Goal: Information Seeking & Learning: Learn about a topic

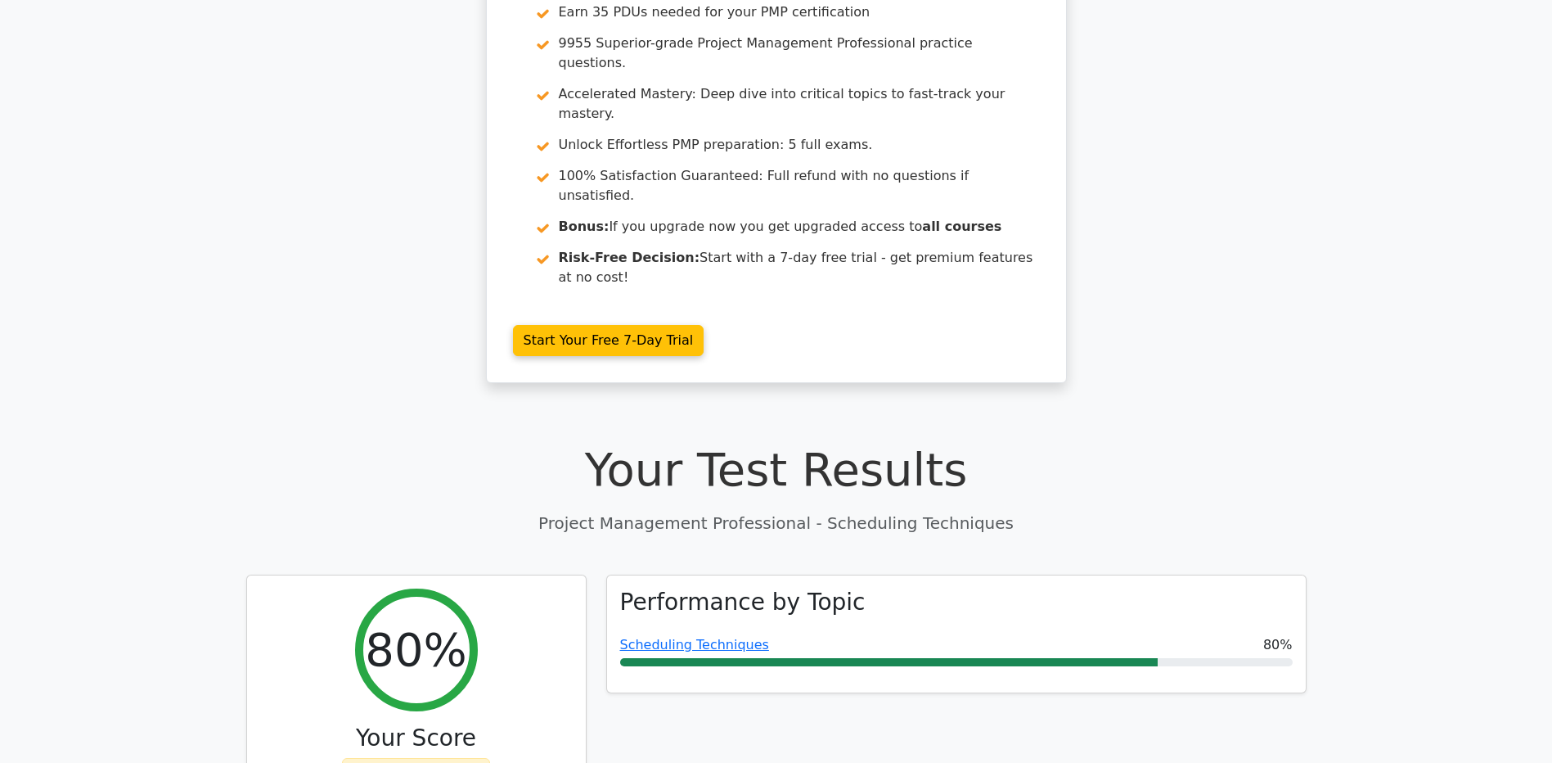
scroll to position [327, 0]
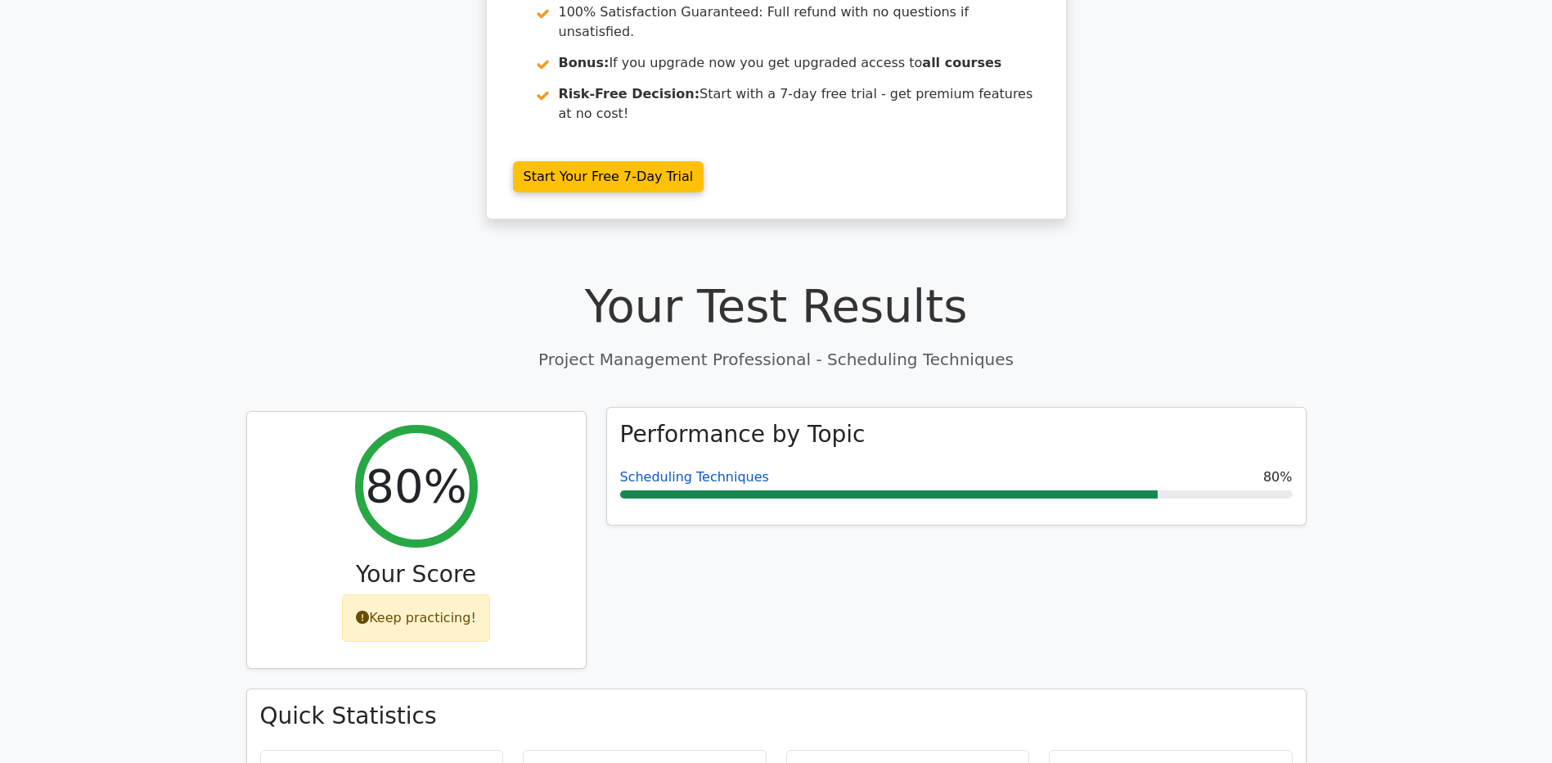
click at [727, 469] on link "Scheduling Techniques" at bounding box center [694, 477] width 149 height 16
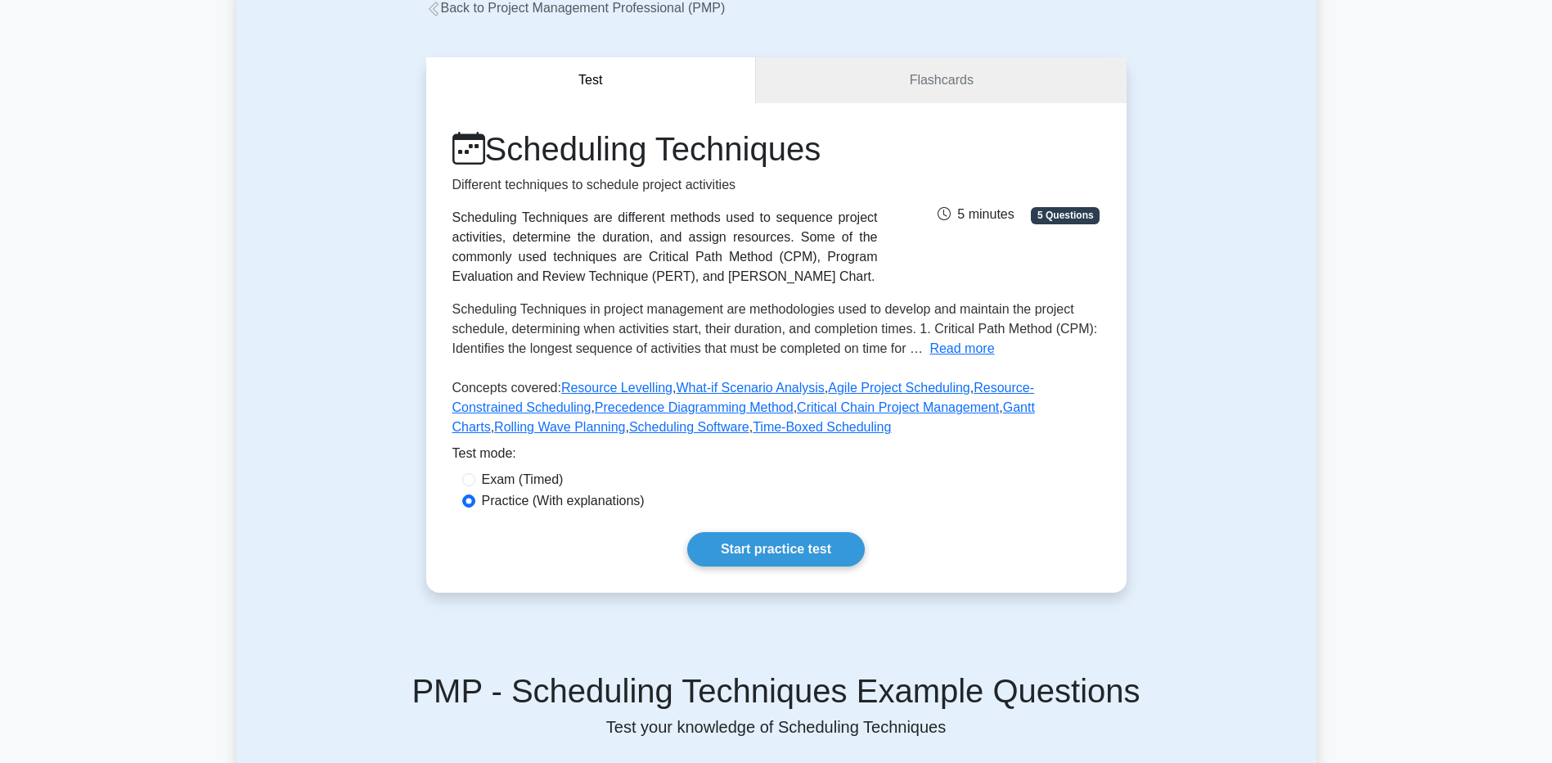
scroll to position [164, 0]
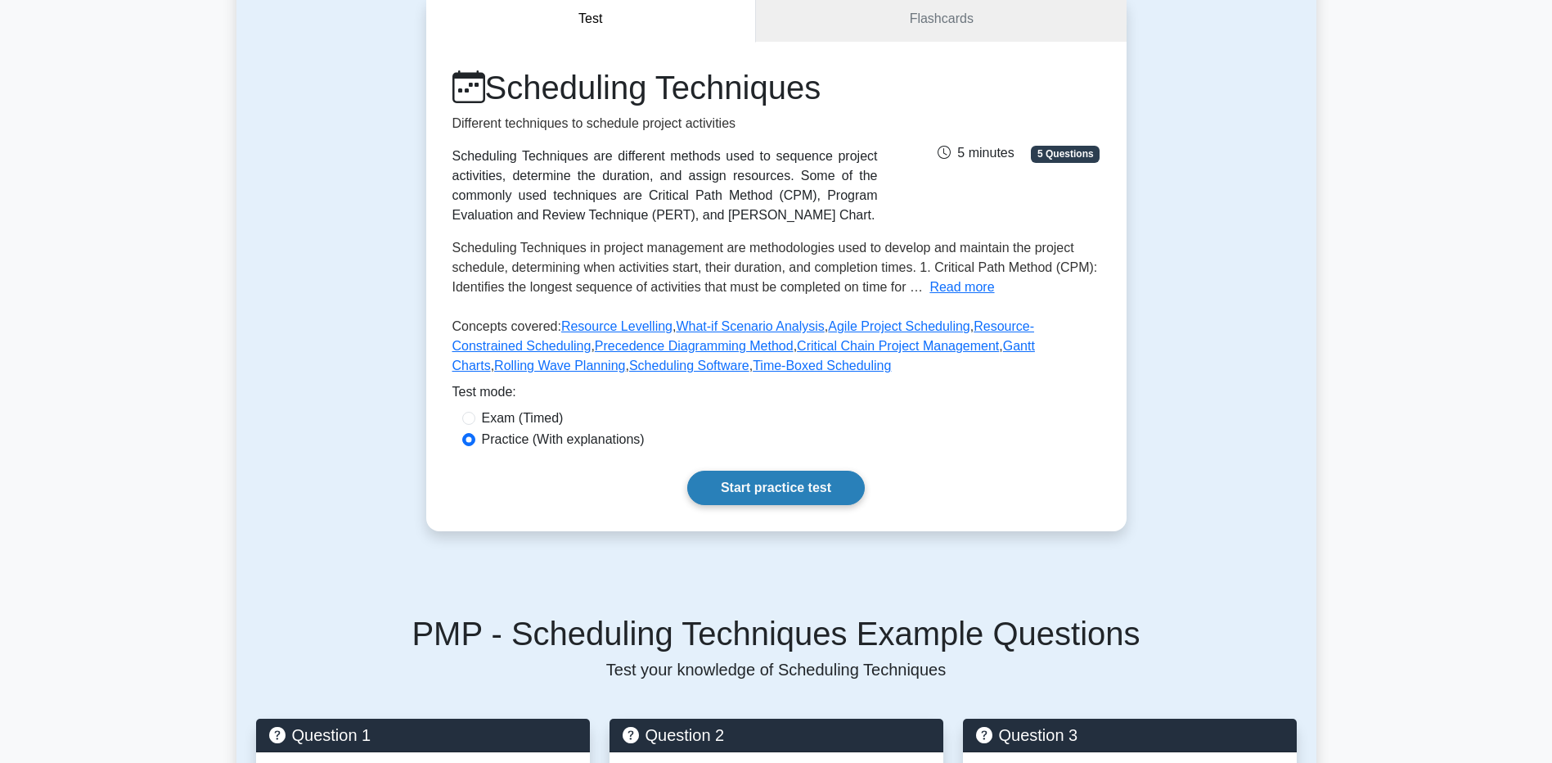
click at [754, 489] on link "Start practice test" at bounding box center [776, 488] width 178 height 34
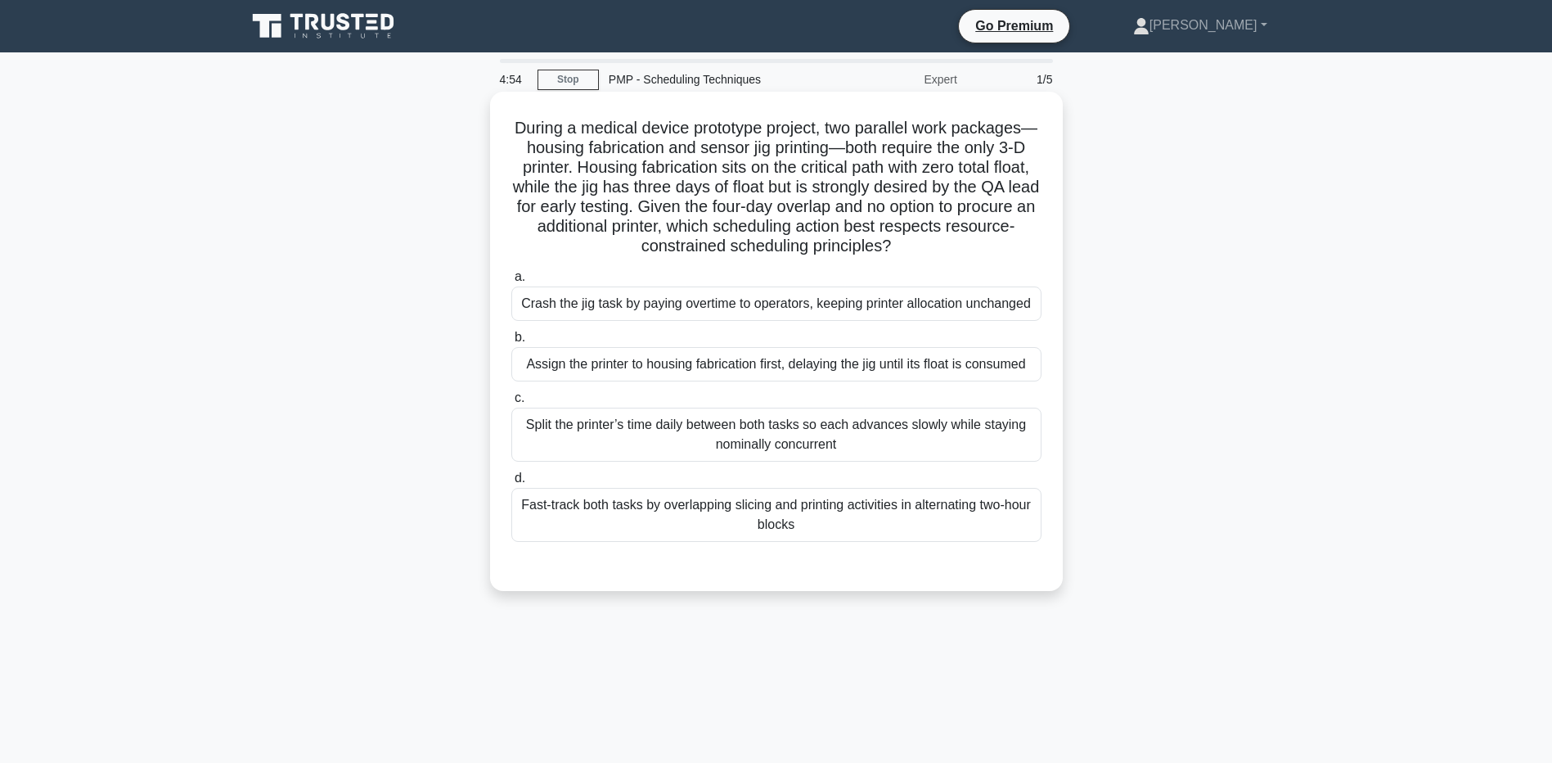
click at [711, 128] on h5 "During a medical device prototype project, two parallel work packages—housing f…" at bounding box center [777, 187] width 534 height 139
click at [566, 311] on div "Crash the jig task by paying overtime to operators, keeping printer allocation …" at bounding box center [776, 303] width 530 height 34
click at [511, 282] on input "a. Crash the jig task by paying overtime to operators, keeping printer allocati…" at bounding box center [511, 277] width 0 height 11
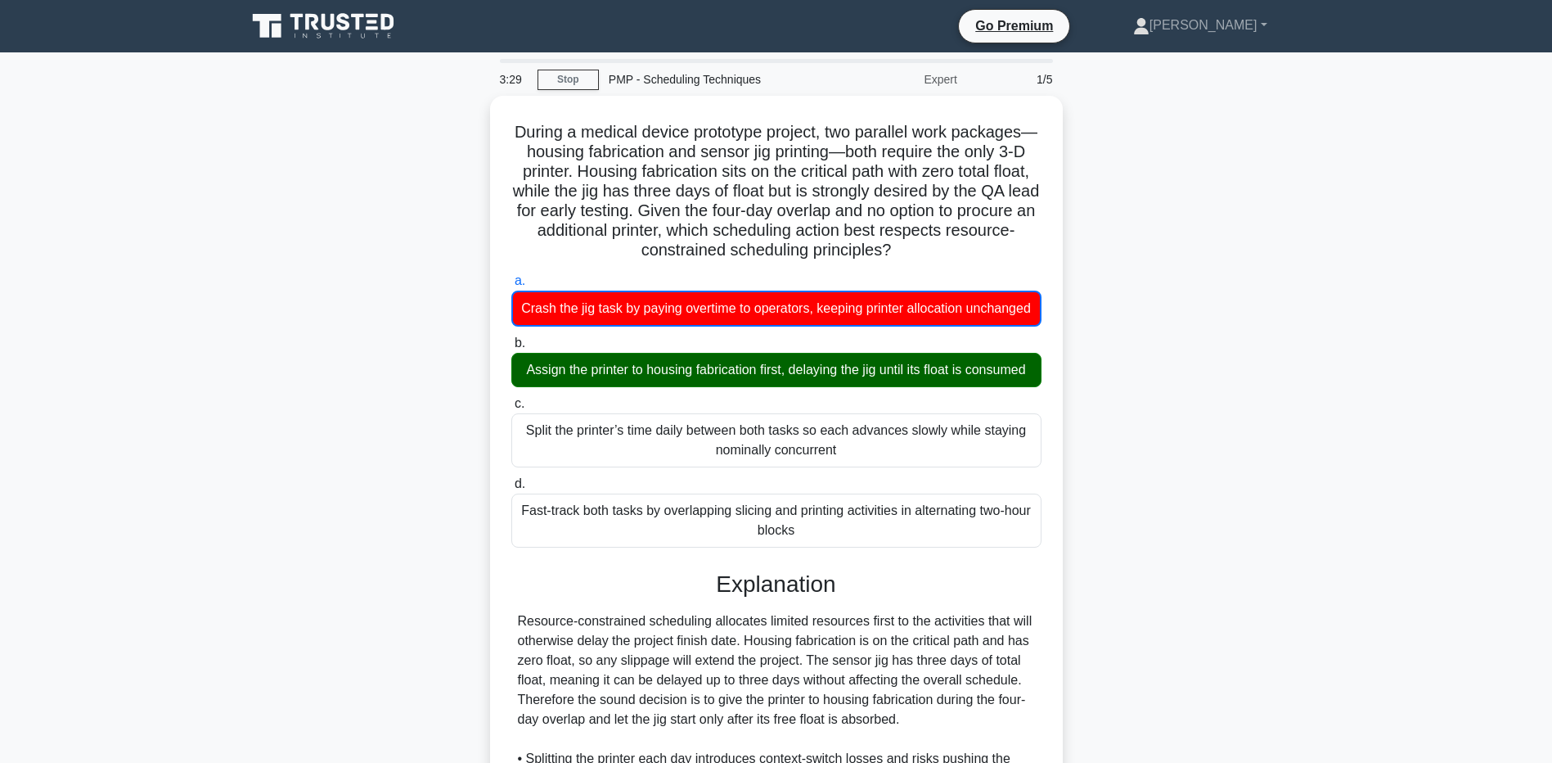
click at [236, 492] on div "During a medical device prototype project, two parallel work packages—housing f…" at bounding box center [776, 579] width 1080 height 966
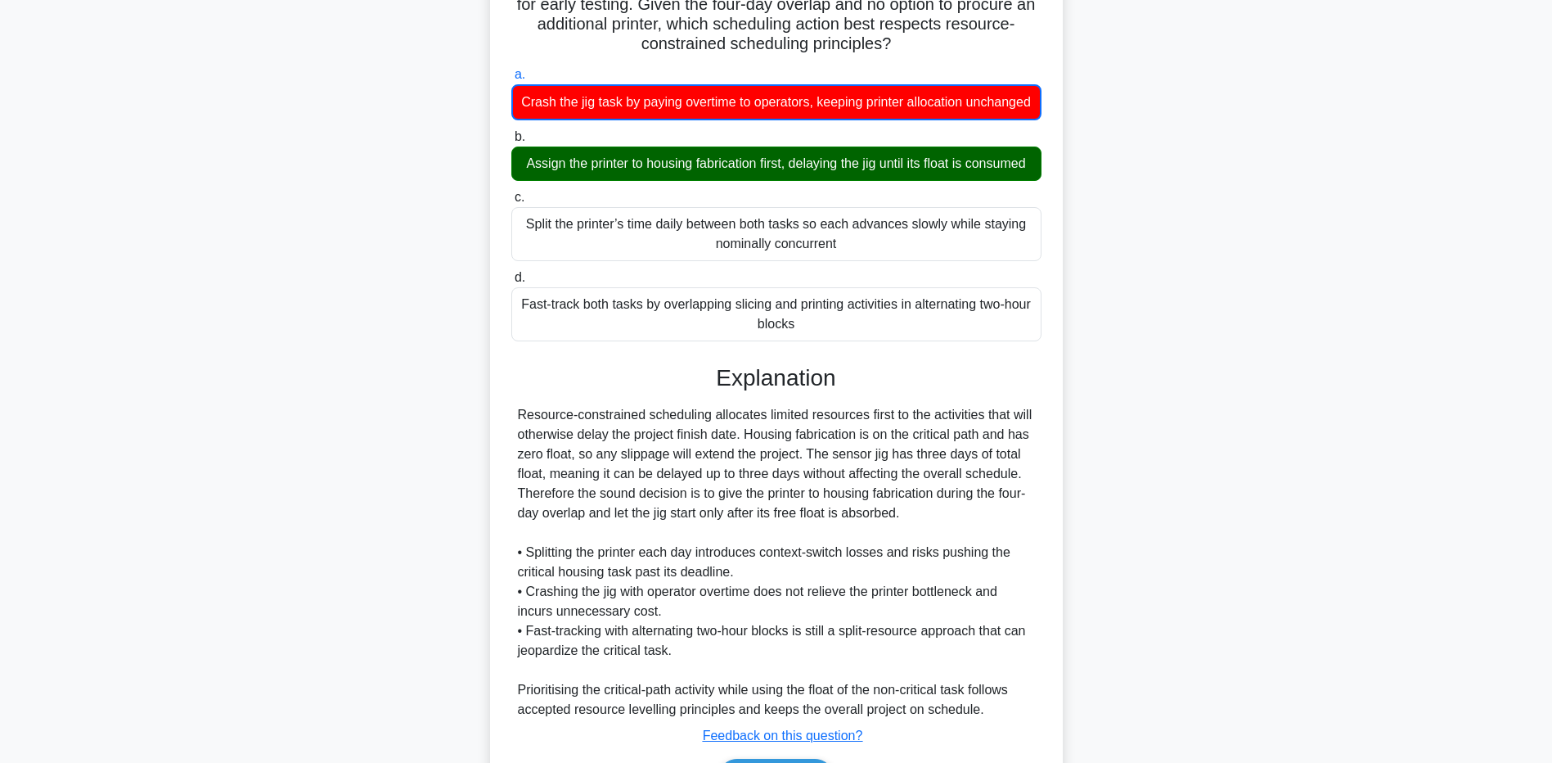
scroll to position [347, 0]
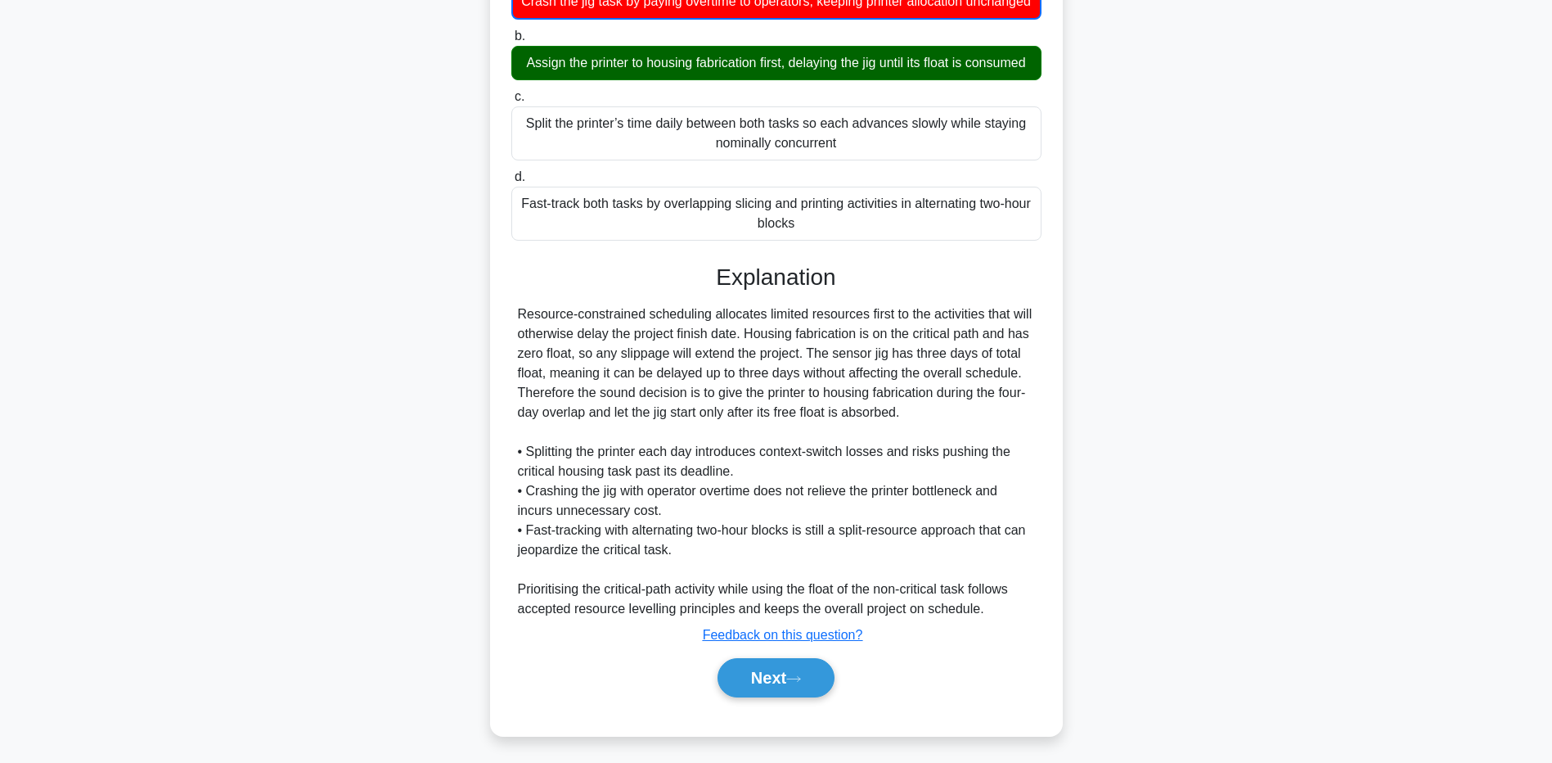
click at [265, 447] on div "During a medical device prototype project, two parallel work packages—housing f…" at bounding box center [776, 272] width 1080 height 966
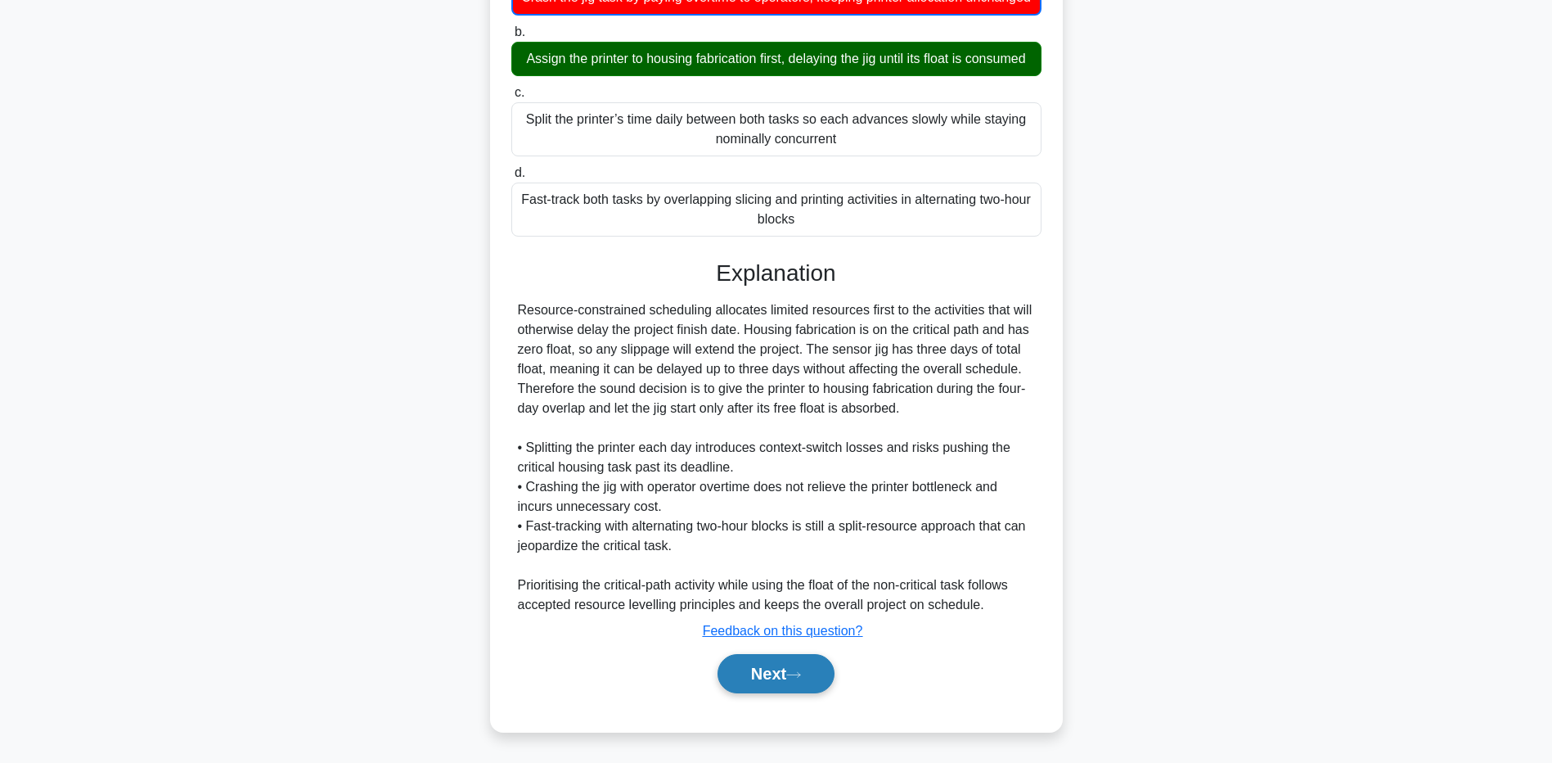
click at [731, 664] on button "Next" at bounding box center [776, 673] width 117 height 39
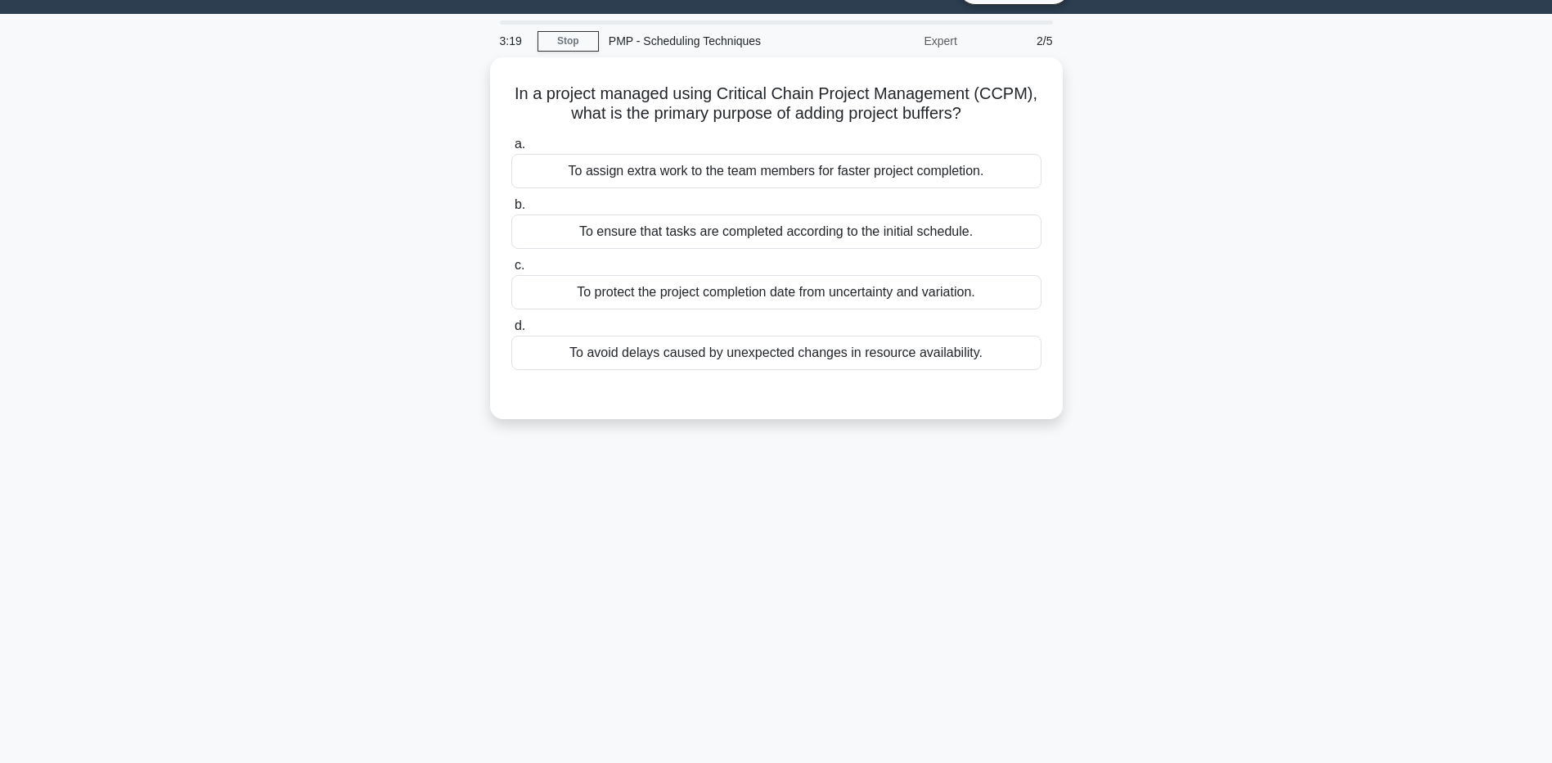
scroll to position [0, 0]
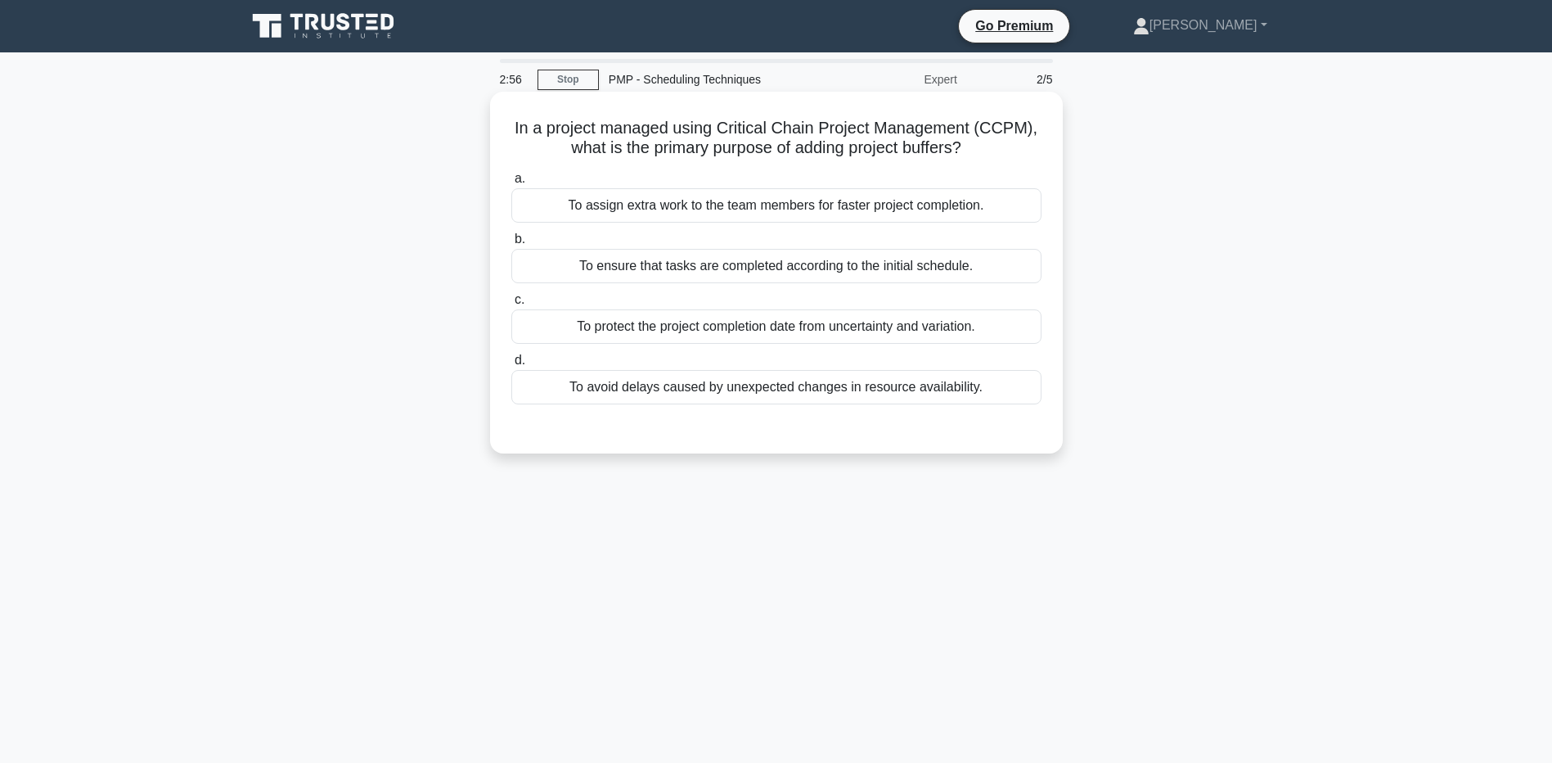
click at [840, 329] on div "To protect the project completion date from uncertainty and variation." at bounding box center [776, 326] width 530 height 34
click at [511, 305] on input "c. To protect the project completion date from uncertainty and variation." at bounding box center [511, 300] width 0 height 11
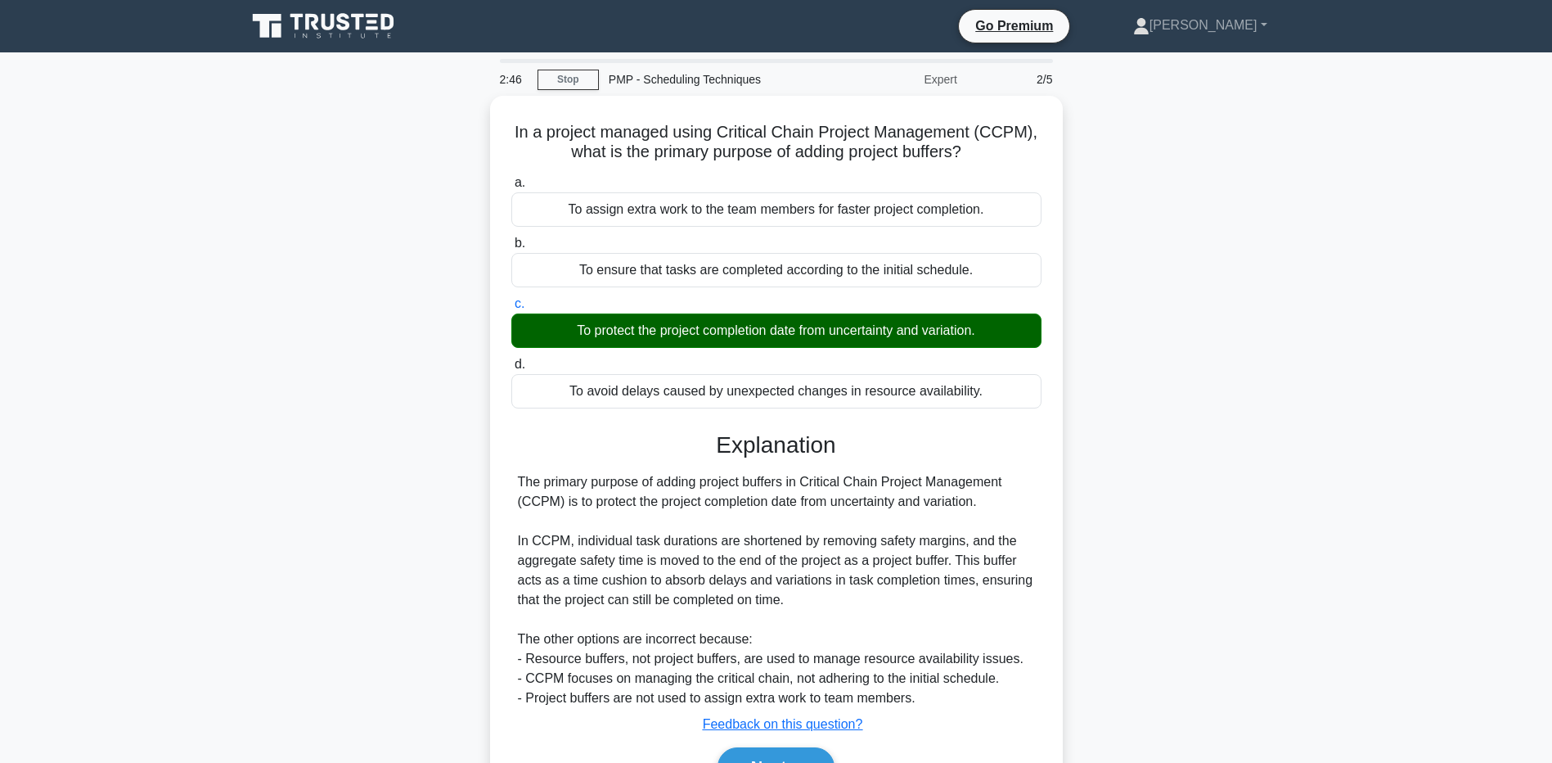
click at [304, 653] on div "In a project managed using Critical Chain Project Management (CCPM), what is th…" at bounding box center [776, 470] width 1080 height 749
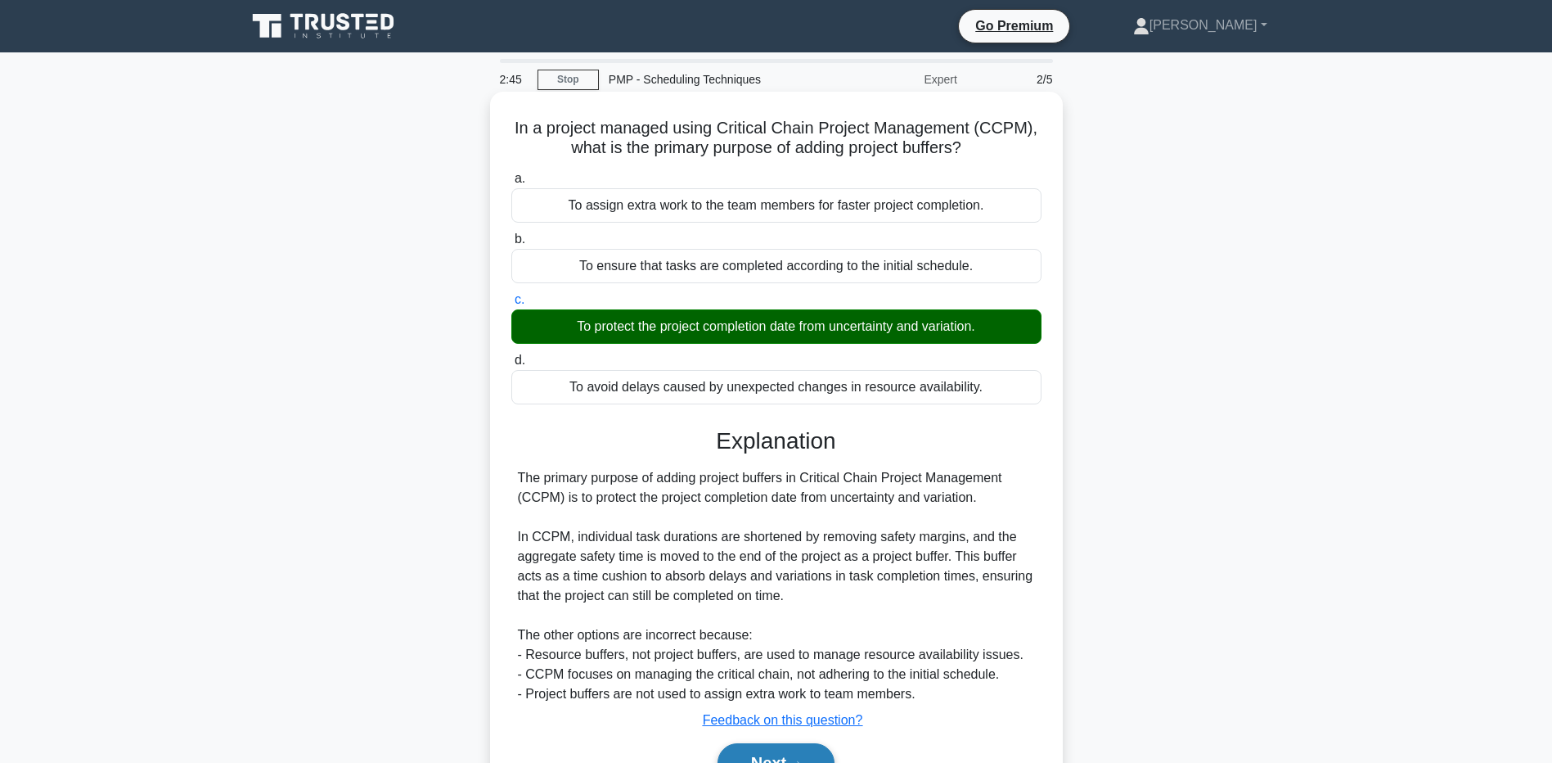
click at [749, 748] on button "Next" at bounding box center [776, 762] width 117 height 39
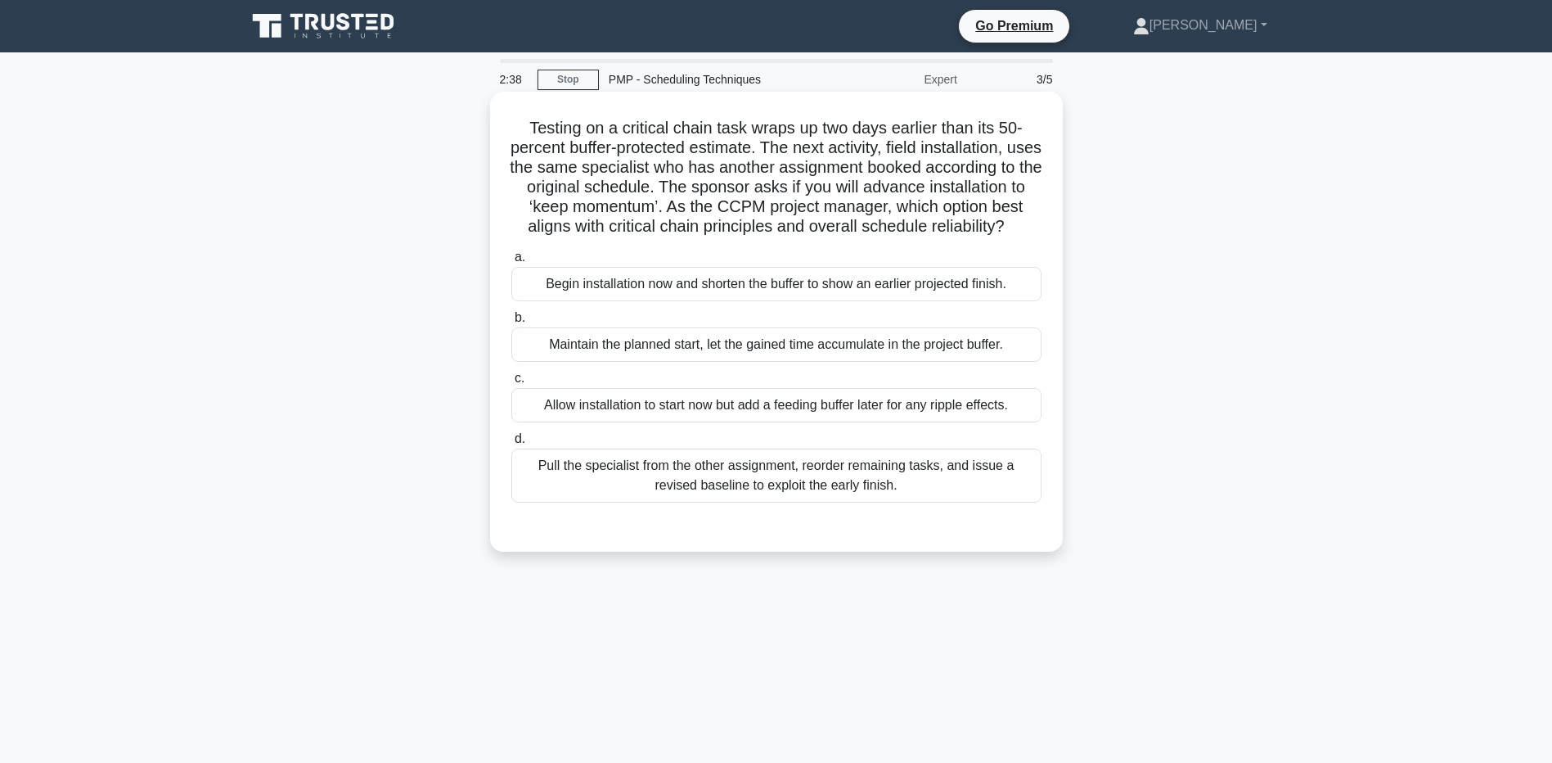
drag, startPoint x: 661, startPoint y: 123, endPoint x: 664, endPoint y: 131, distance: 8.5
click at [664, 131] on h5 "Testing on a critical chain task wraps up two days earlier than its 50-percent …" at bounding box center [777, 177] width 534 height 119
click at [665, 413] on div "Allow installation to start now but add a feeding buffer later for any ripple e…" at bounding box center [776, 405] width 530 height 34
click at [511, 384] on input "c. Allow installation to start now but add a feeding buffer later for any rippl…" at bounding box center [511, 378] width 0 height 11
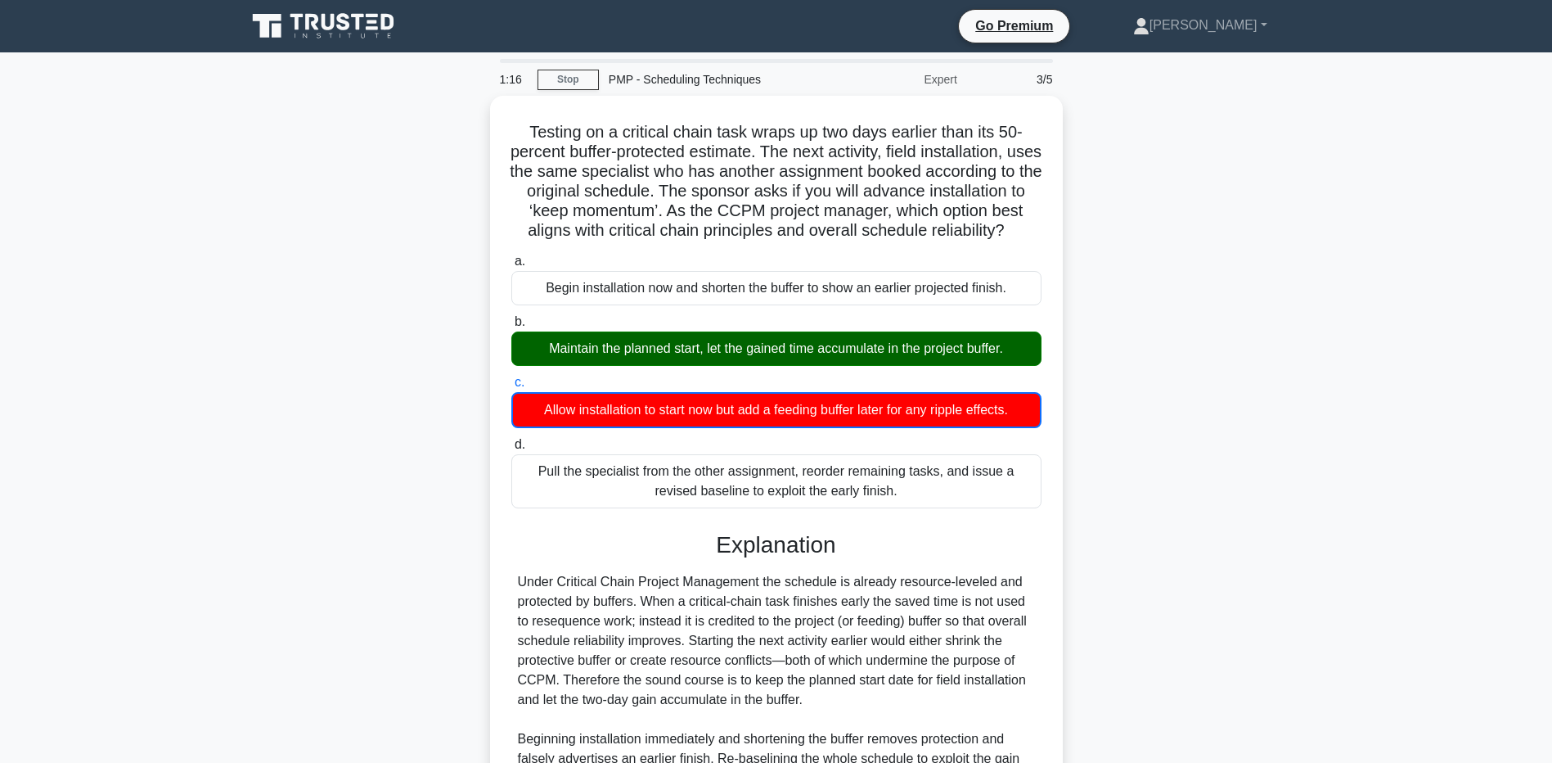
click at [209, 681] on main "1:16 Stop PMP - Scheduling Techniques Expert 3/5 Testing on a critical chain ta…" at bounding box center [776, 511] width 1552 height 918
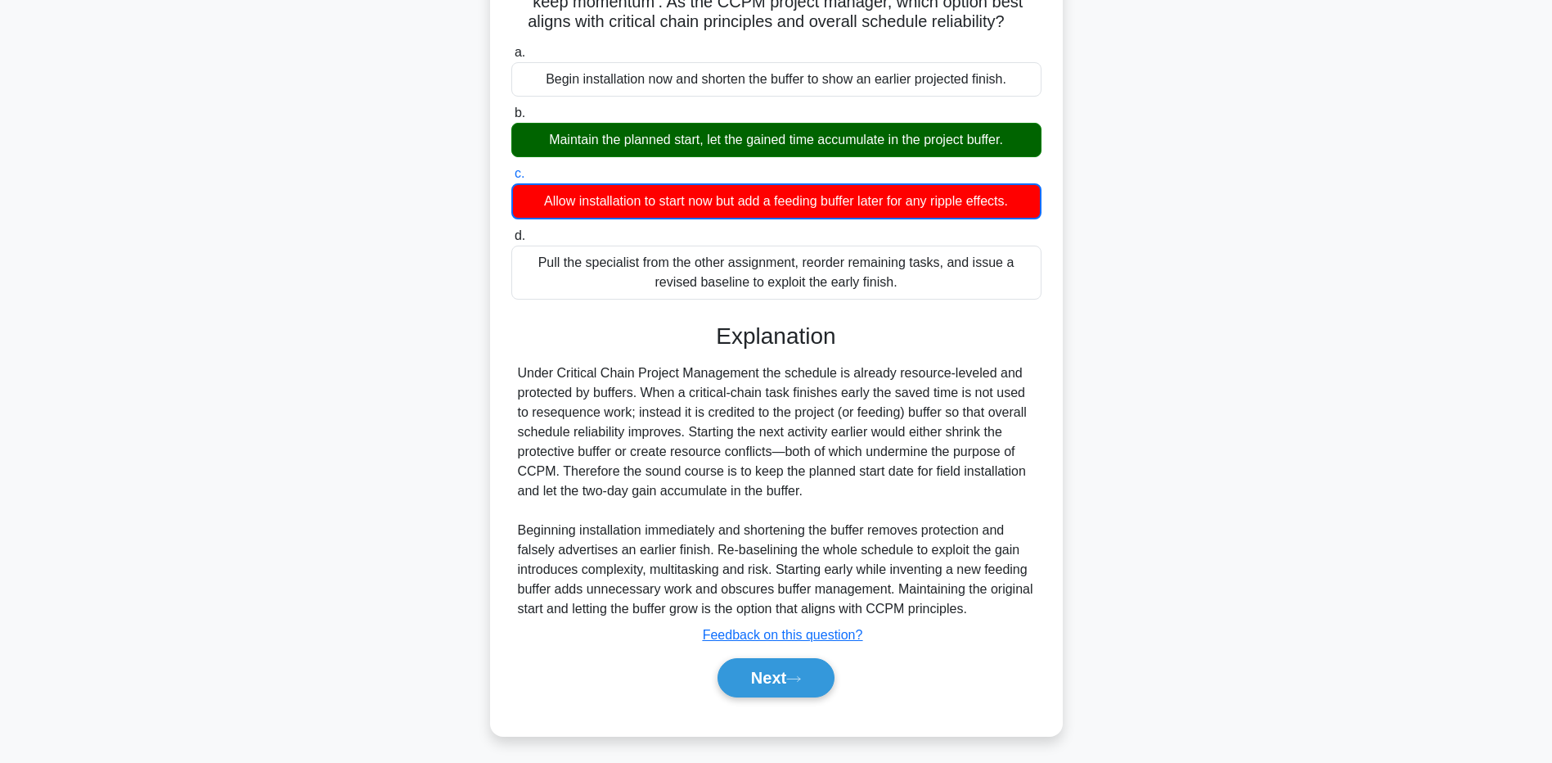
click at [285, 723] on div "Testing on a critical chain task wraps up two days earlier than its 50-percent …" at bounding box center [776, 321] width 1080 height 868
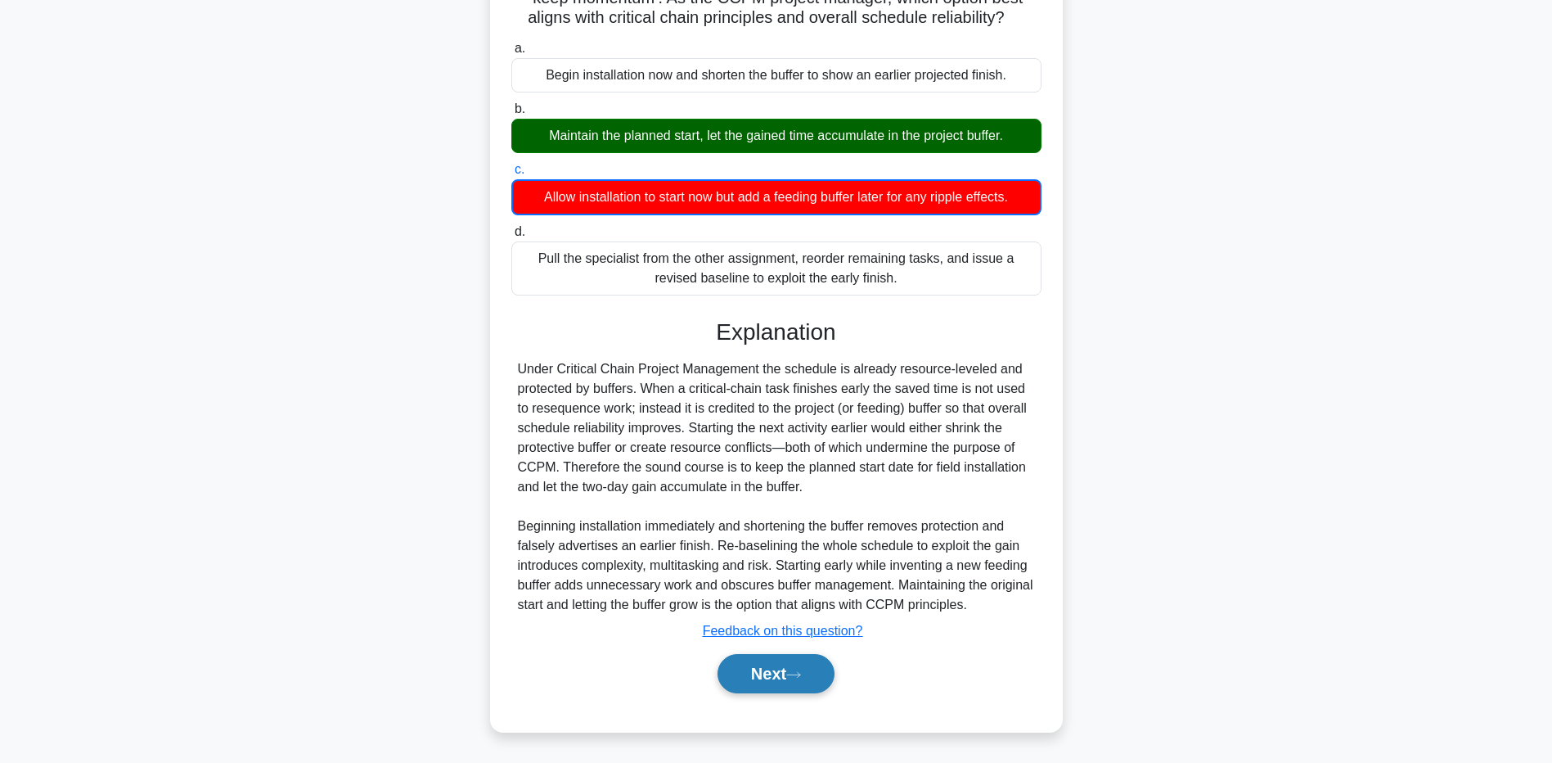
click at [748, 678] on button "Next" at bounding box center [776, 673] width 117 height 39
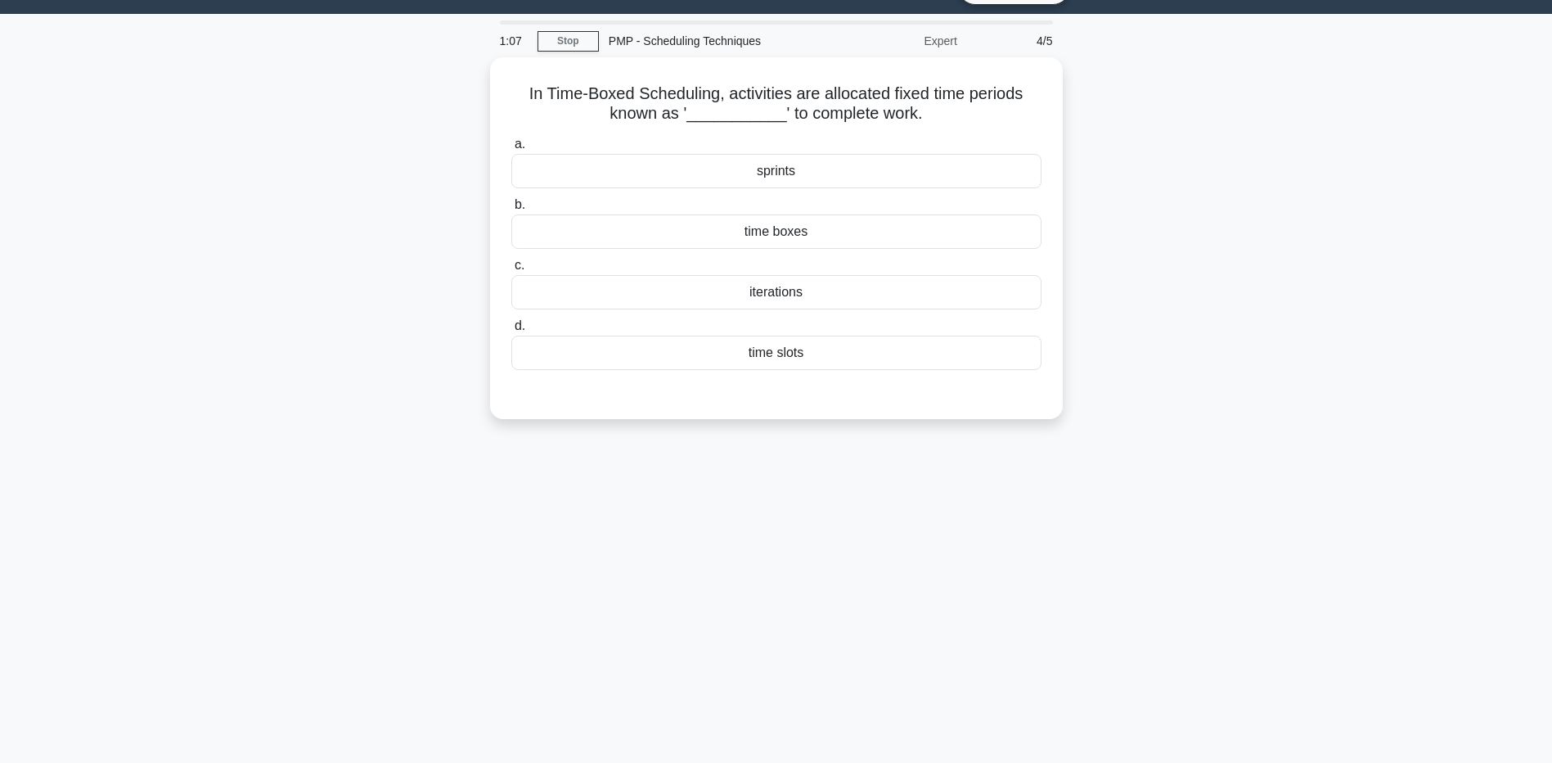
scroll to position [0, 0]
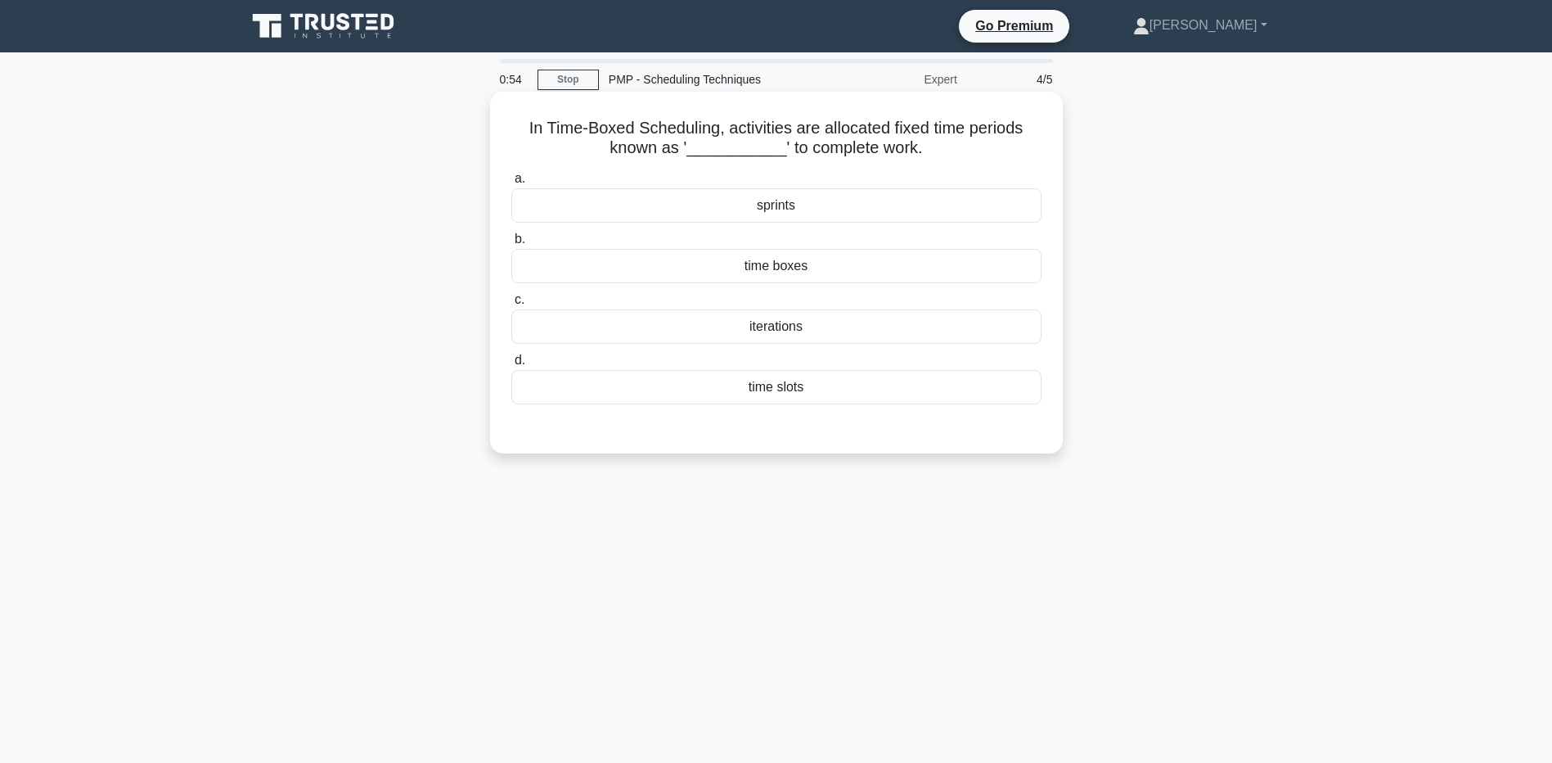
click at [741, 389] on div "time slots" at bounding box center [776, 387] width 530 height 34
click at [511, 366] on input "d. time slots" at bounding box center [511, 360] width 0 height 11
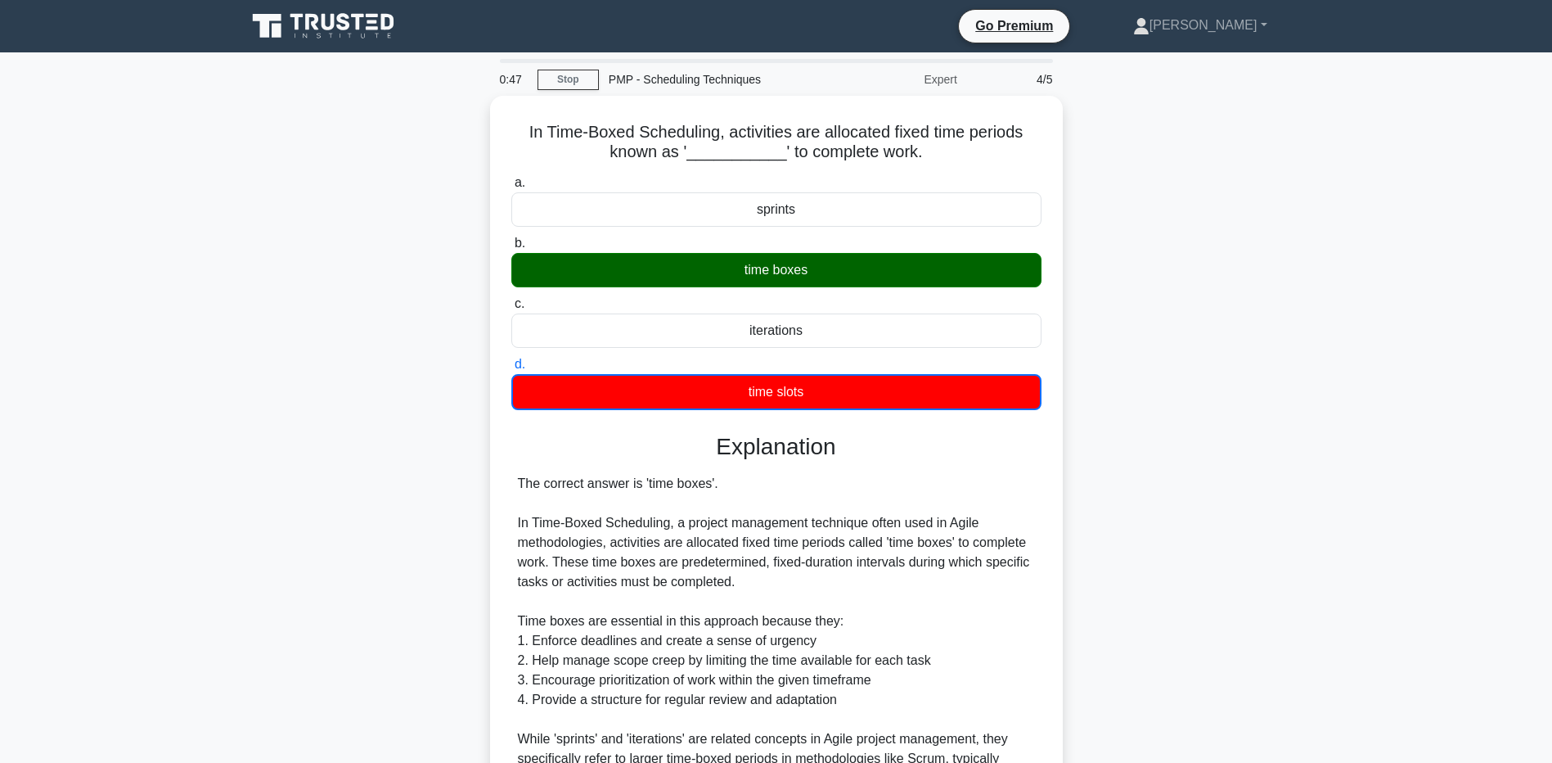
click at [294, 658] on div "In Time-Boxed Scheduling, activities are allocated fixed time periods known as …" at bounding box center [776, 549] width 1080 height 907
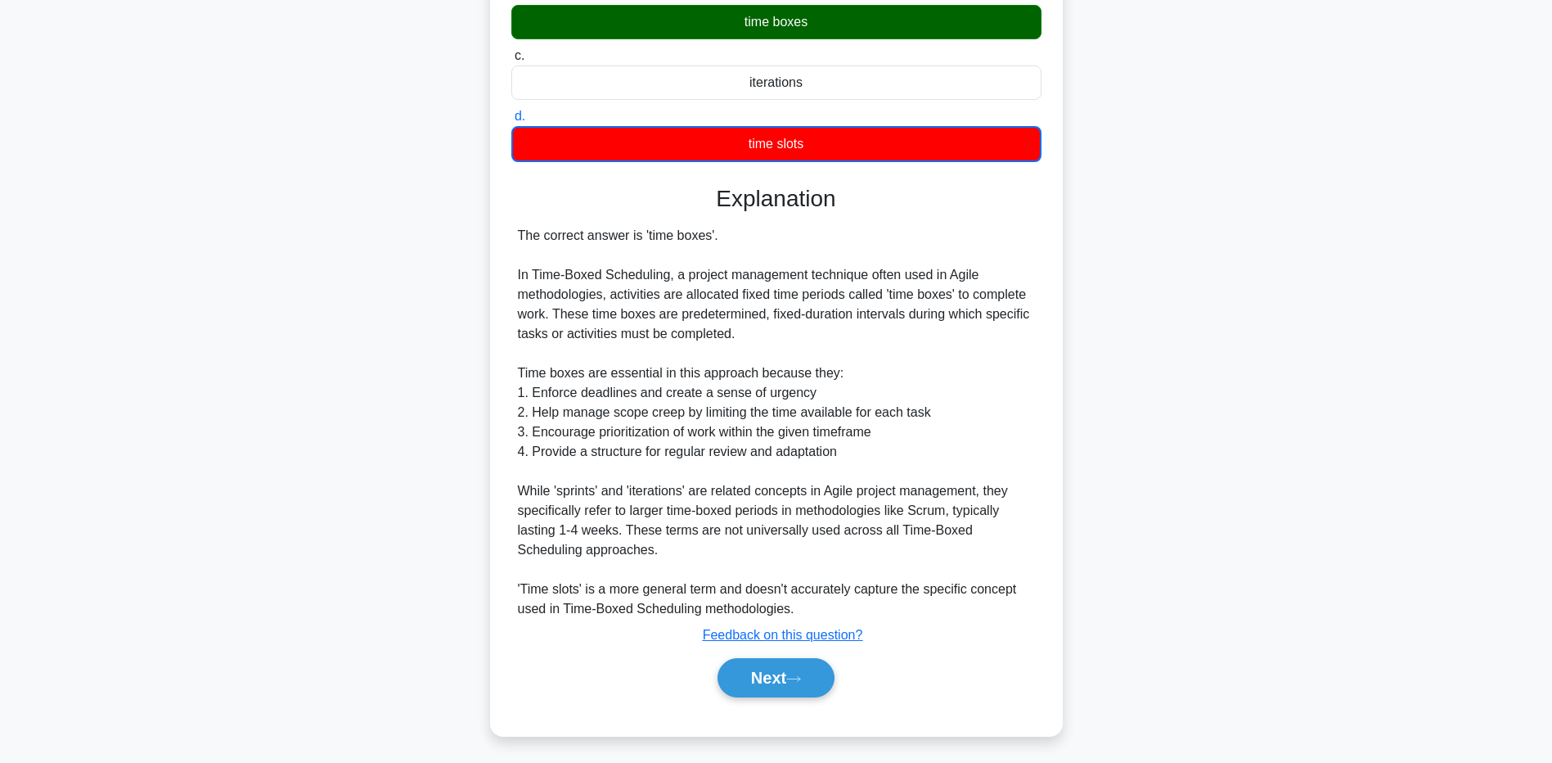
click at [238, 419] on div "In Time-Boxed Scheduling, activities are allocated fixed time periods known as …" at bounding box center [776, 301] width 1080 height 907
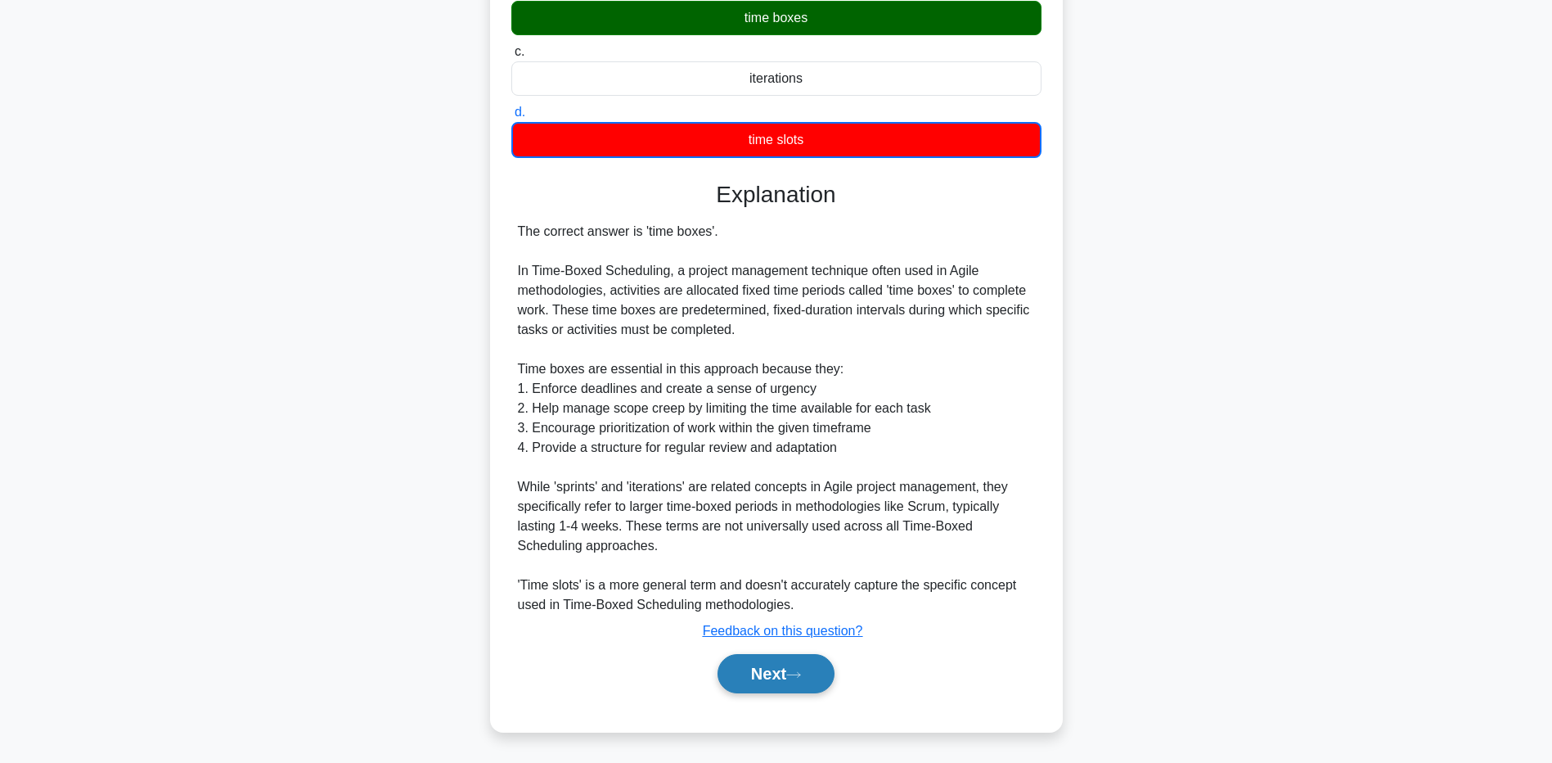
click at [795, 660] on button "Next" at bounding box center [776, 673] width 117 height 39
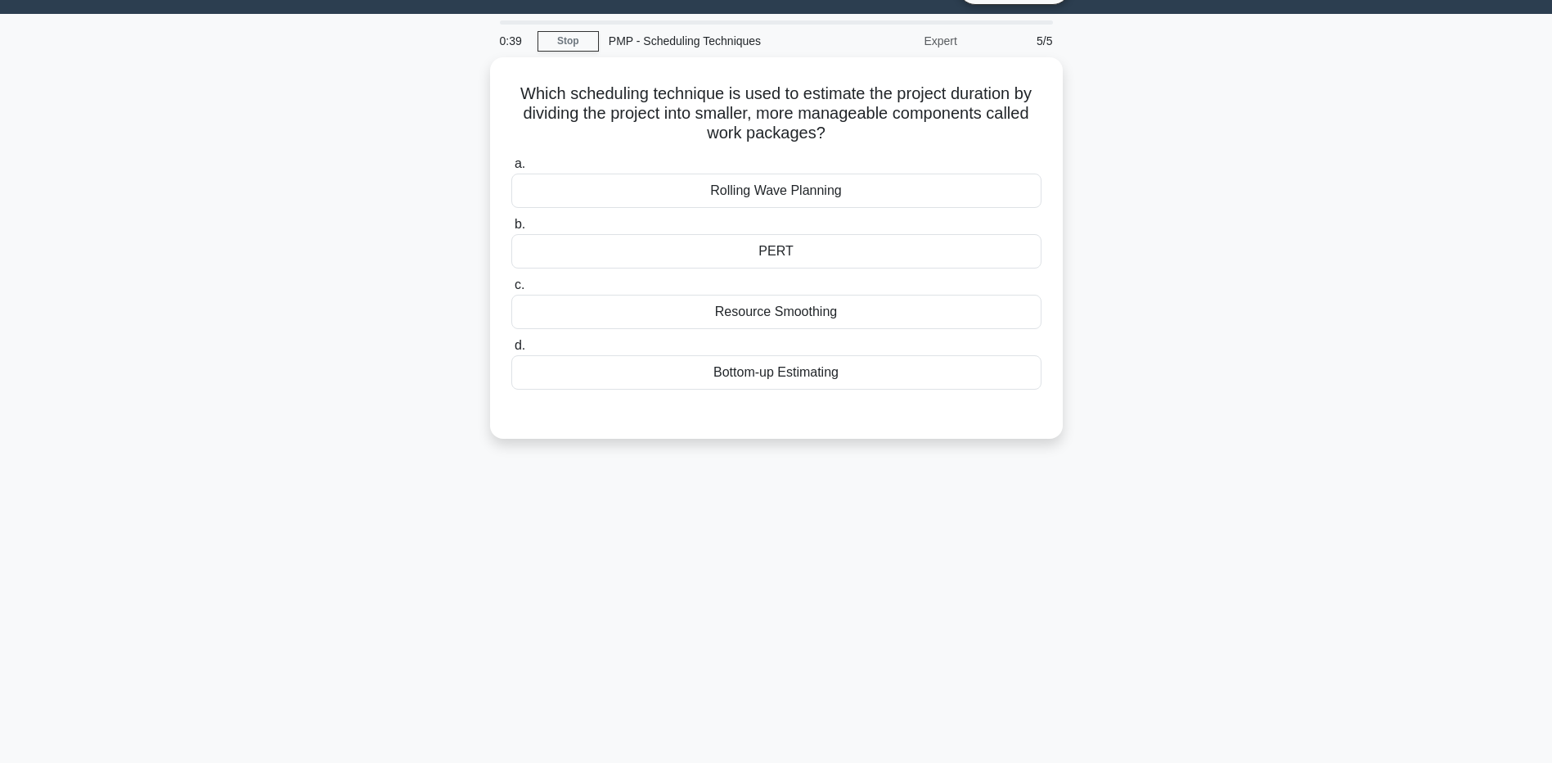
scroll to position [0, 0]
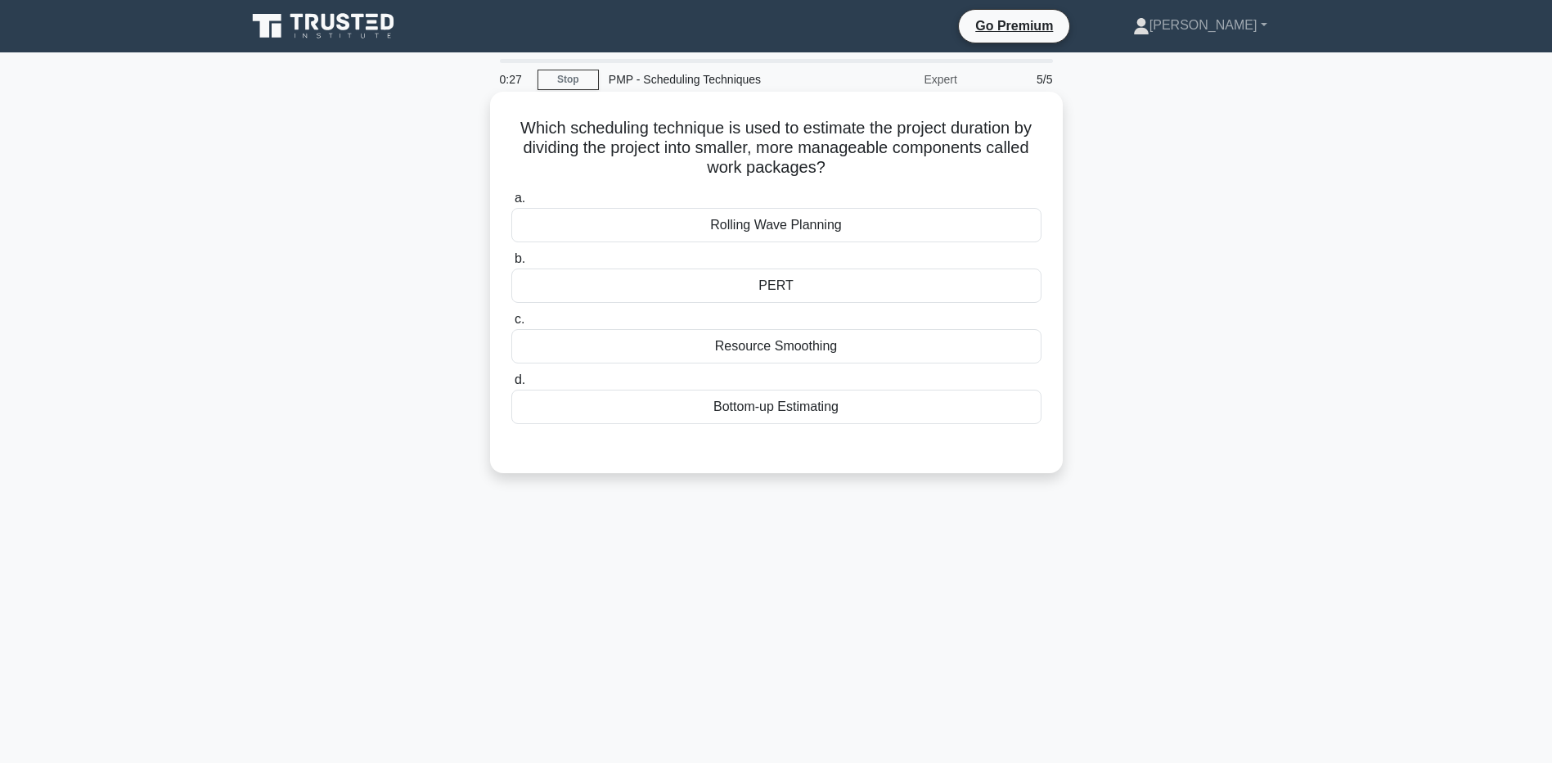
click at [732, 406] on div "Bottom-up Estimating" at bounding box center [776, 407] width 530 height 34
click at [511, 385] on input "d. Bottom-up Estimating" at bounding box center [511, 380] width 0 height 11
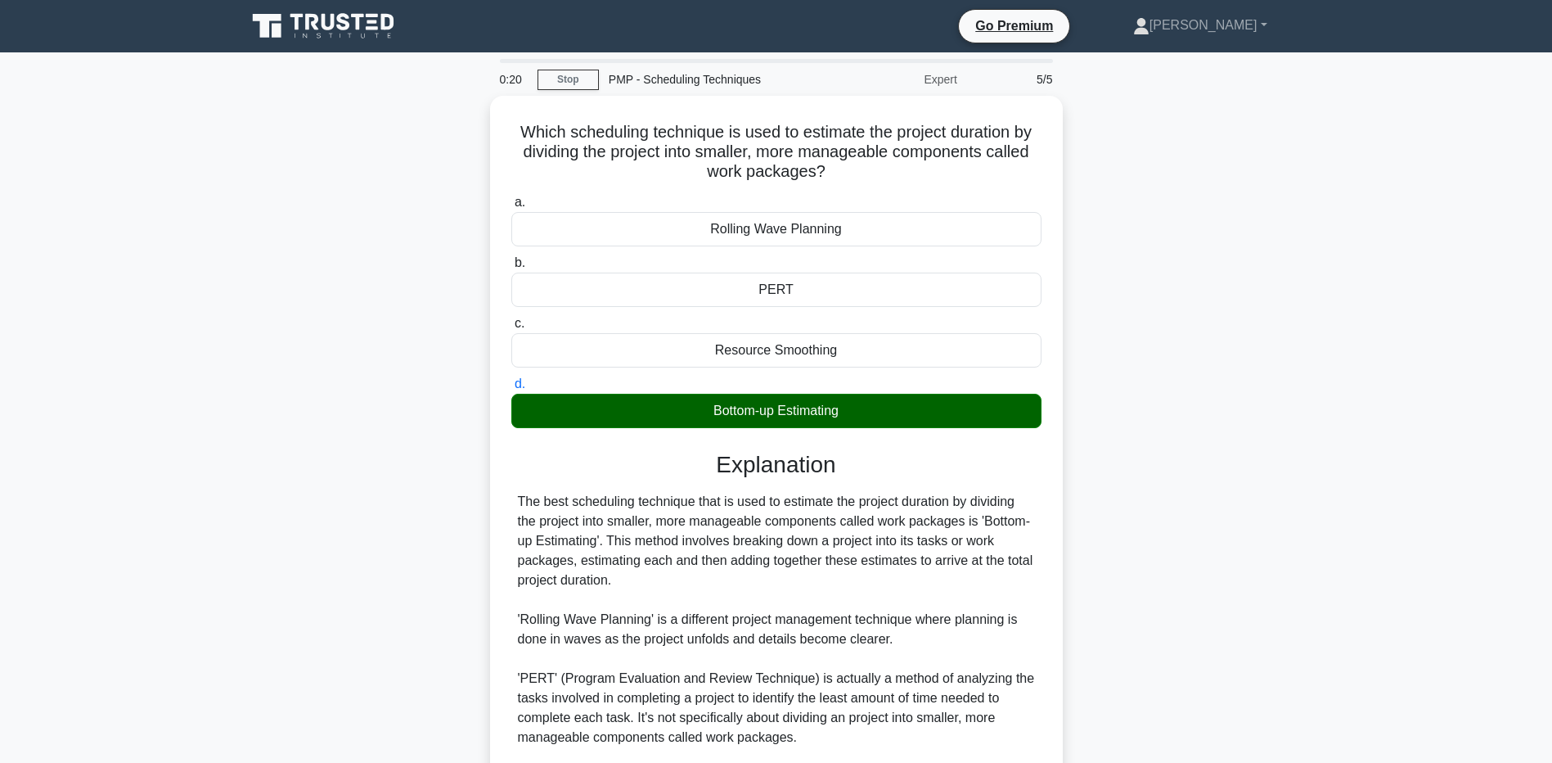
click at [155, 646] on main "0:20 Stop PMP - Scheduling Techniques Expert 5/5 Which scheduling technique is …" at bounding box center [776, 510] width 1552 height 916
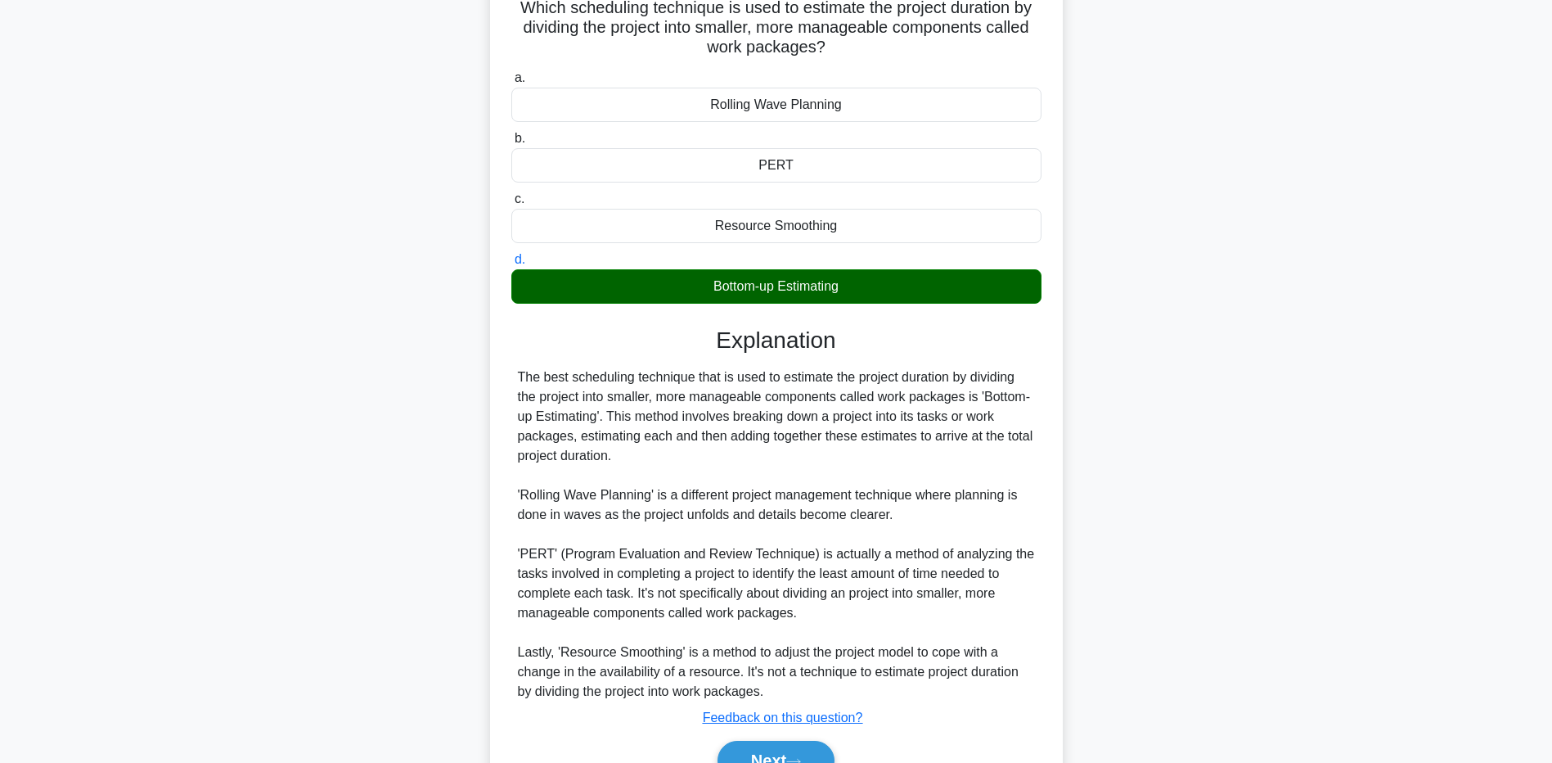
scroll to position [164, 0]
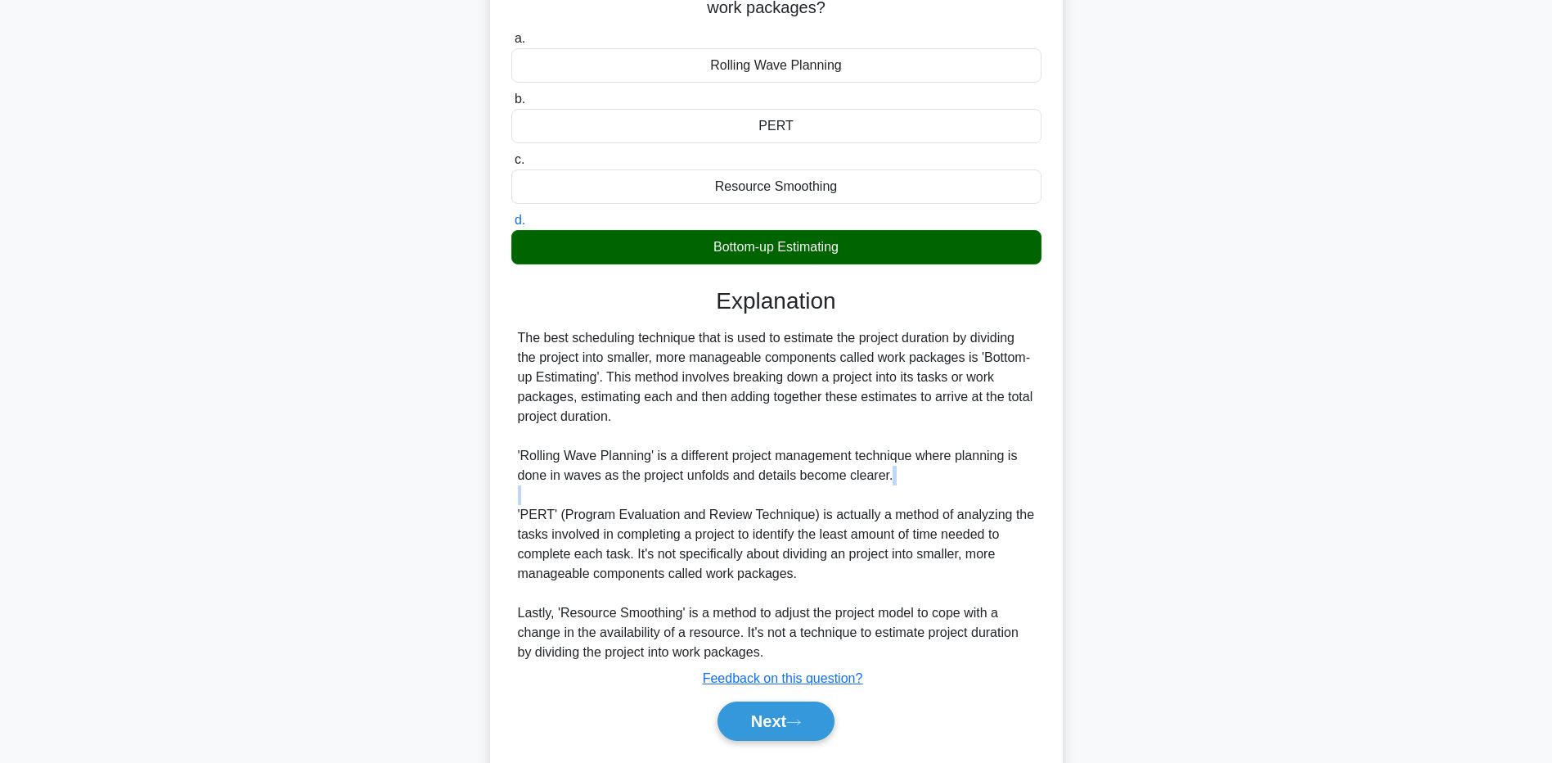
click at [114, 507] on main "0:15 Stop PMP - Scheduling Techniques Expert 5/5 Which scheduling technique is …" at bounding box center [776, 347] width 1552 height 916
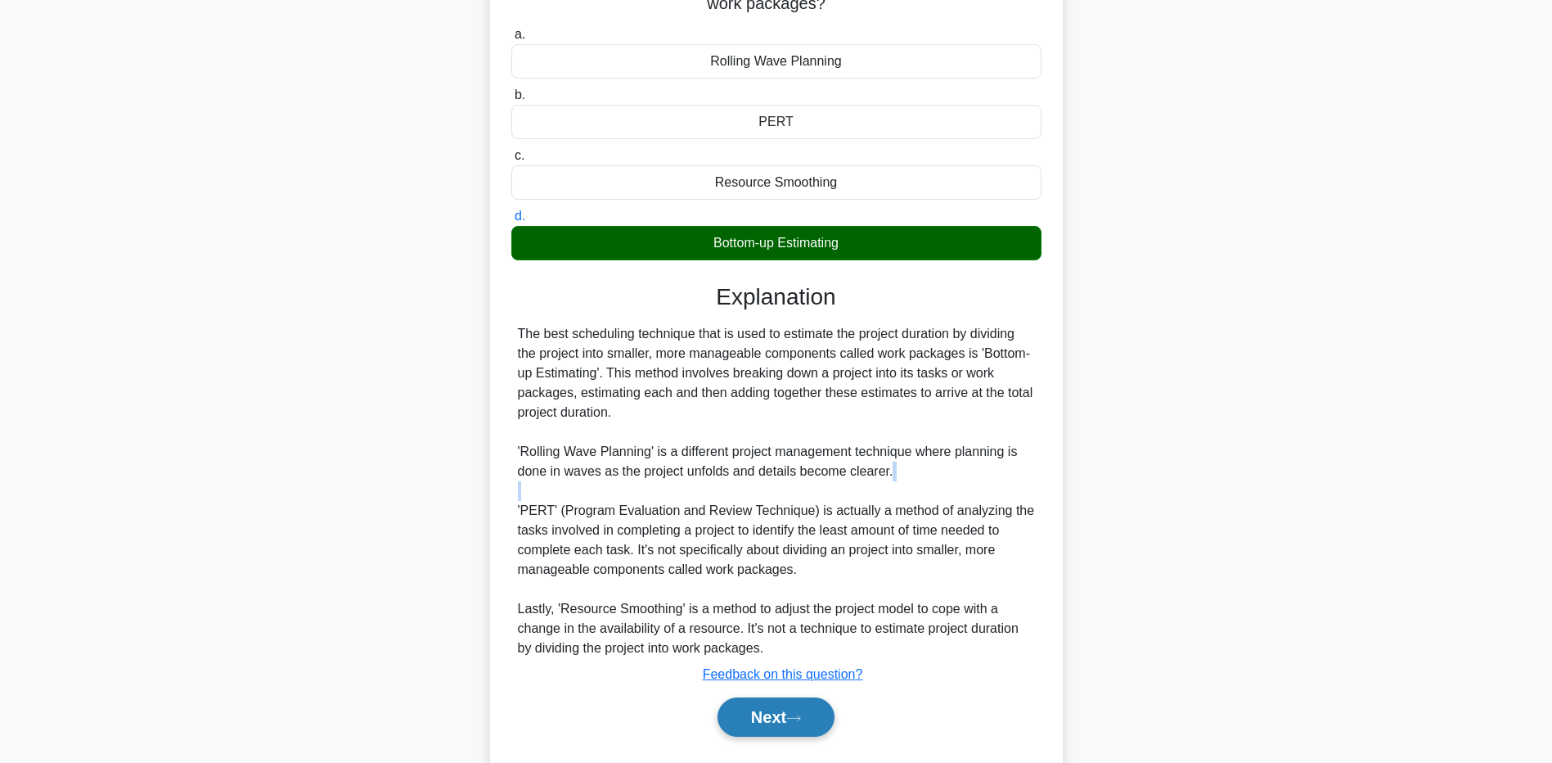
click at [781, 723] on button "Next" at bounding box center [776, 716] width 117 height 39
